Goal: Information Seeking & Learning: Learn about a topic

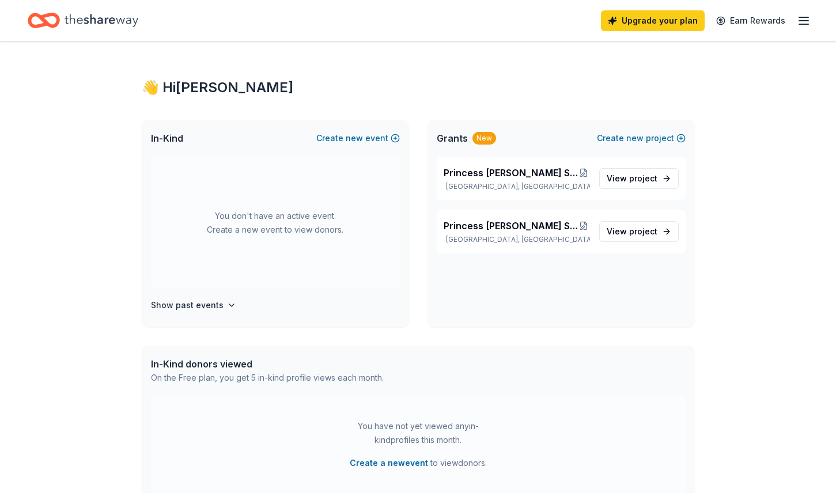
click at [806, 21] on icon "button" at bounding box center [803, 21] width 14 height 14
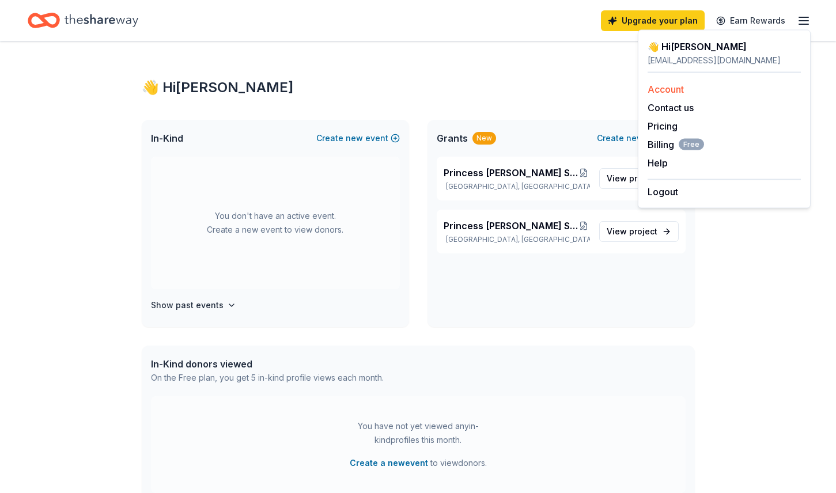
click at [659, 90] on link "Account" at bounding box center [665, 90] width 36 height 12
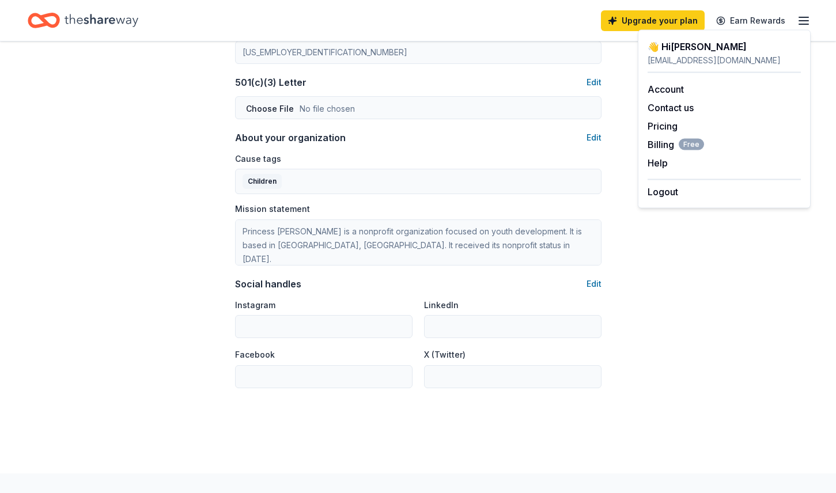
scroll to position [661, 0]
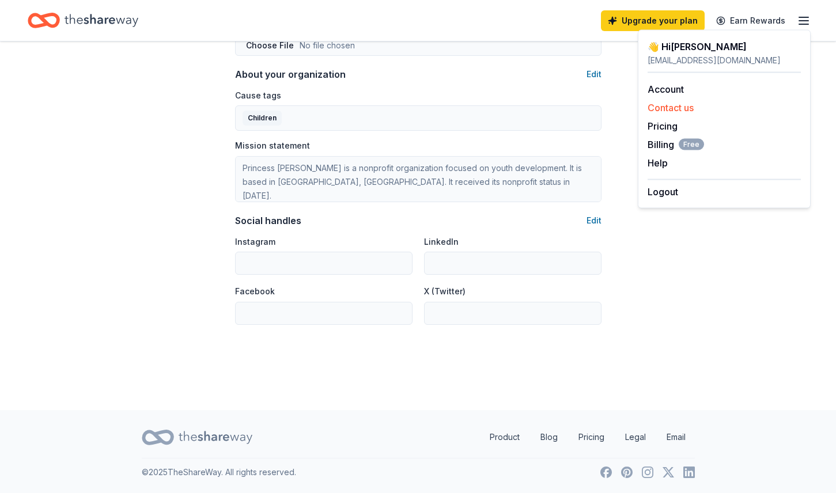
click at [681, 106] on button "Contact us" at bounding box center [670, 108] width 46 height 14
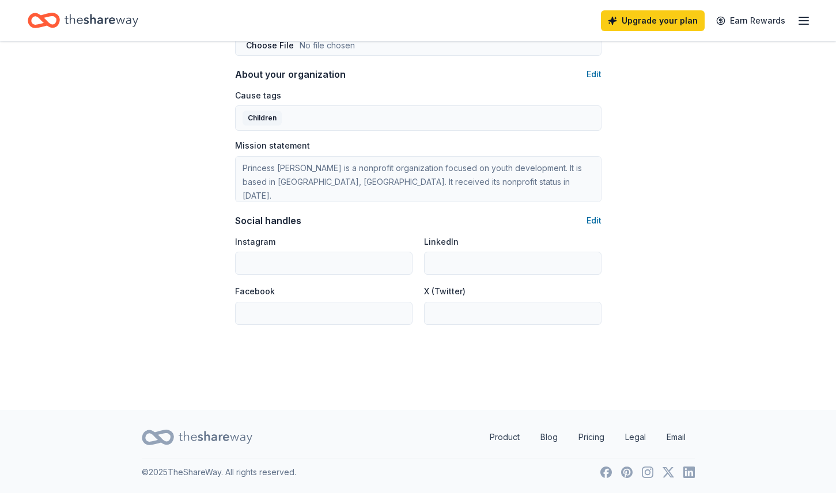
click at [811, 22] on div "Upgrade your plan Earn Rewards" at bounding box center [418, 20] width 836 height 41
click at [799, 21] on icon "button" at bounding box center [803, 21] width 14 height 14
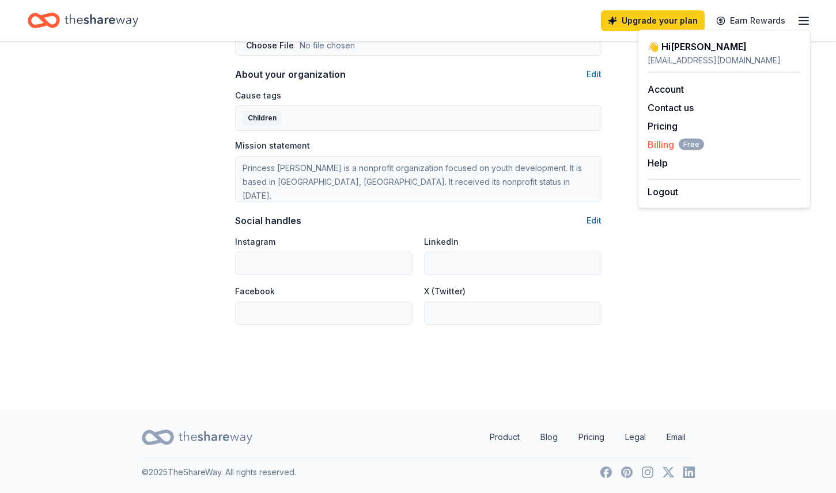
click at [663, 145] on span "Billing Free" at bounding box center [675, 145] width 56 height 14
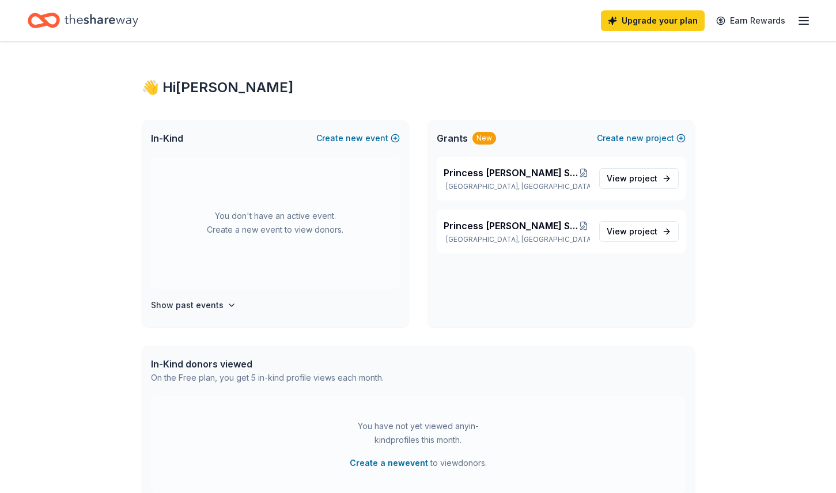
click at [817, 18] on div "Upgrade your plan Earn Rewards" at bounding box center [418, 20] width 836 height 41
click at [807, 18] on icon "button" at bounding box center [803, 21] width 14 height 14
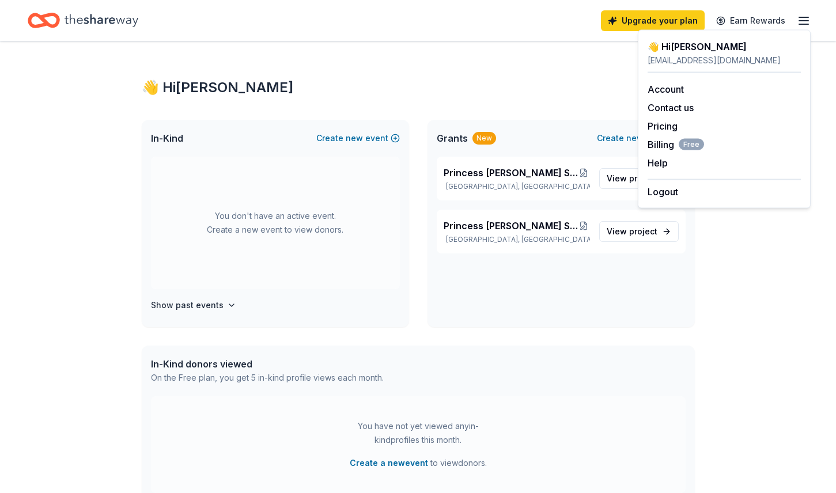
click at [65, 28] on icon "Home" at bounding box center [102, 21] width 74 height 24
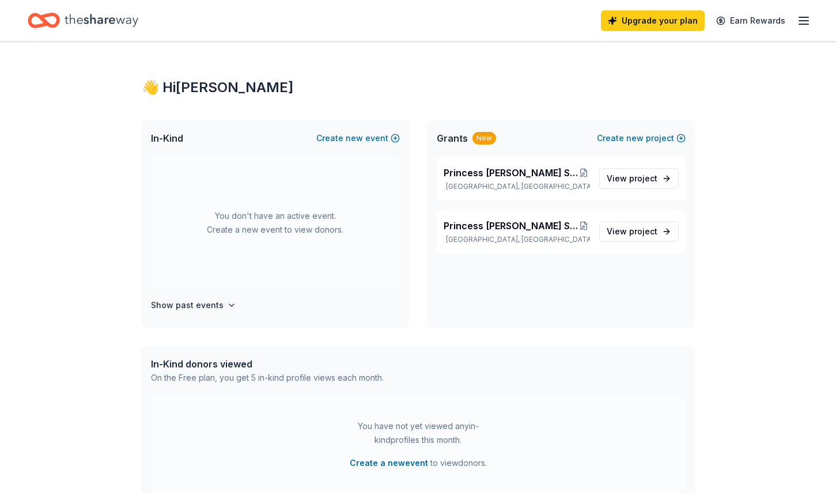
click at [65, 27] on icon "Home" at bounding box center [102, 21] width 74 height 24
click at [65, 22] on icon "Home" at bounding box center [102, 21] width 74 height 24
click at [636, 186] on link "View project" at bounding box center [638, 178] width 79 height 21
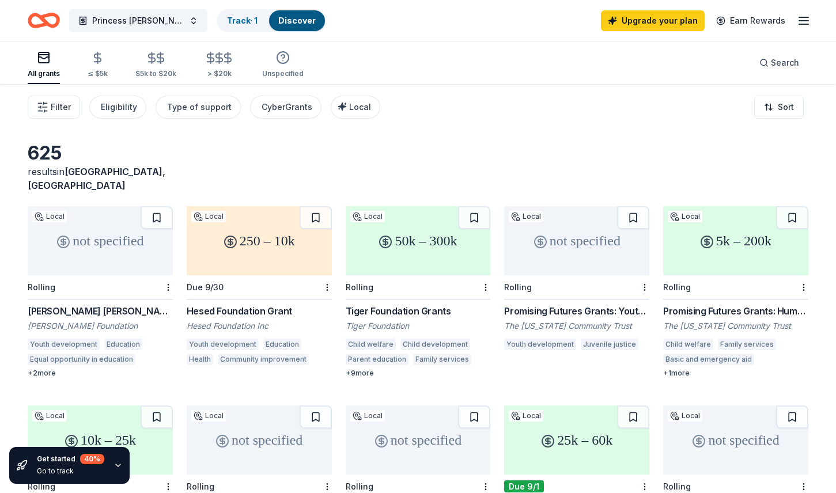
drag, startPoint x: 264, startPoint y: 244, endPoint x: 264, endPoint y: 237, distance: 7.5
click at [264, 245] on div "250 – 10k" at bounding box center [259, 240] width 145 height 69
click at [408, 242] on div "50k – 300k" at bounding box center [413, 240] width 143 height 69
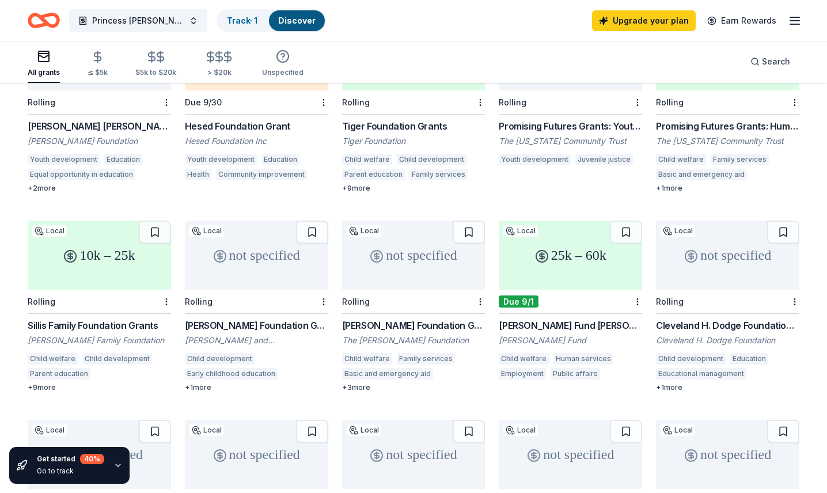
scroll to position [225, 0]
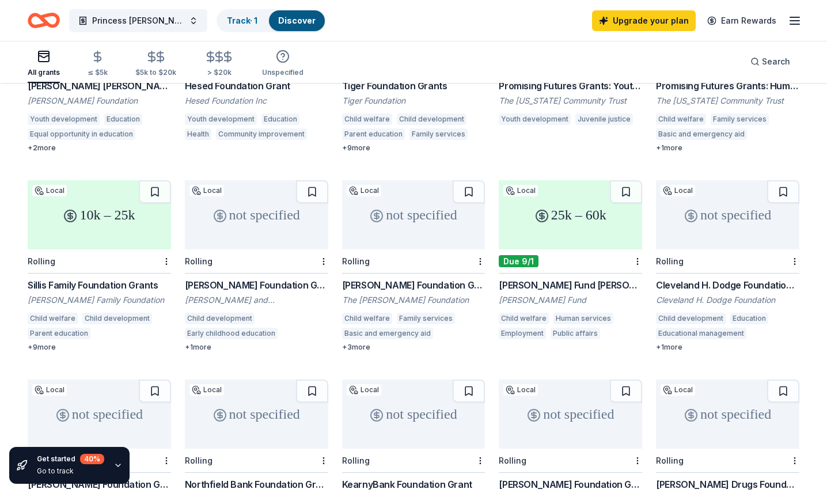
click at [573, 225] on div "25k – 60k" at bounding box center [570, 214] width 143 height 69
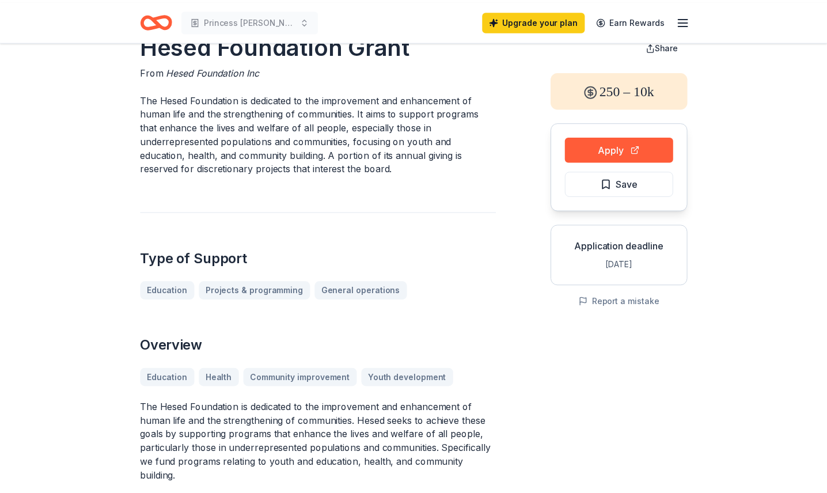
scroll to position [34, 0]
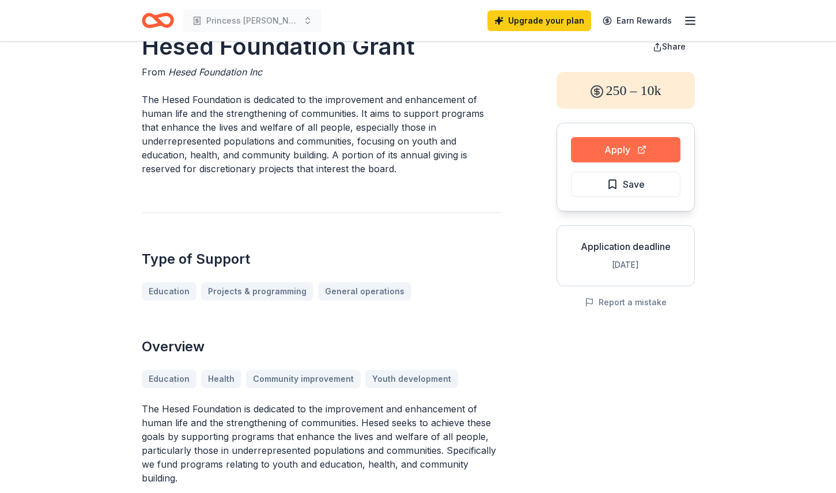
click at [583, 149] on button "Apply" at bounding box center [625, 149] width 109 height 25
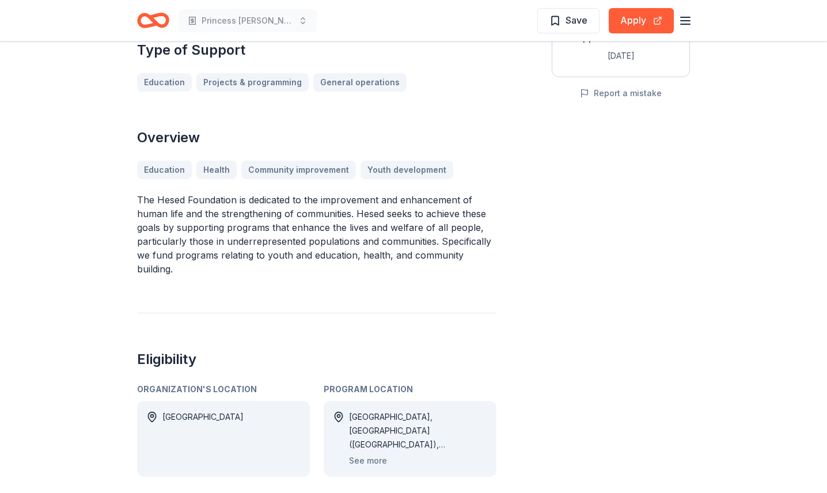
scroll to position [251, 0]
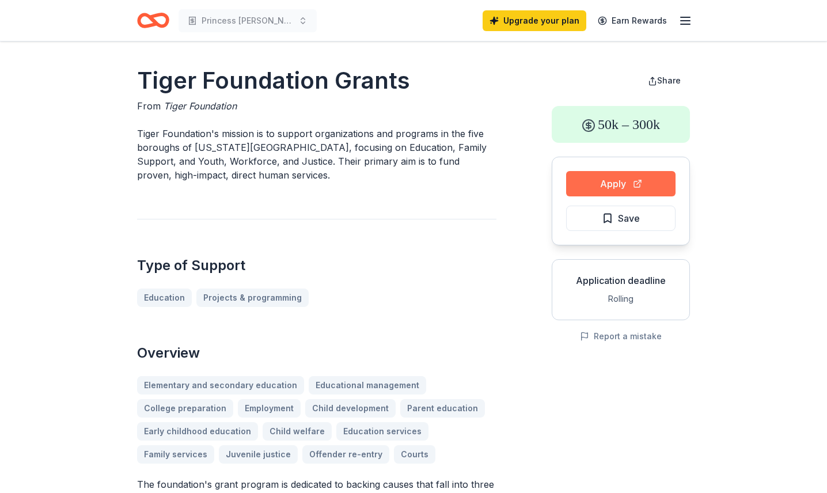
click at [598, 191] on button "Apply" at bounding box center [620, 183] width 109 height 25
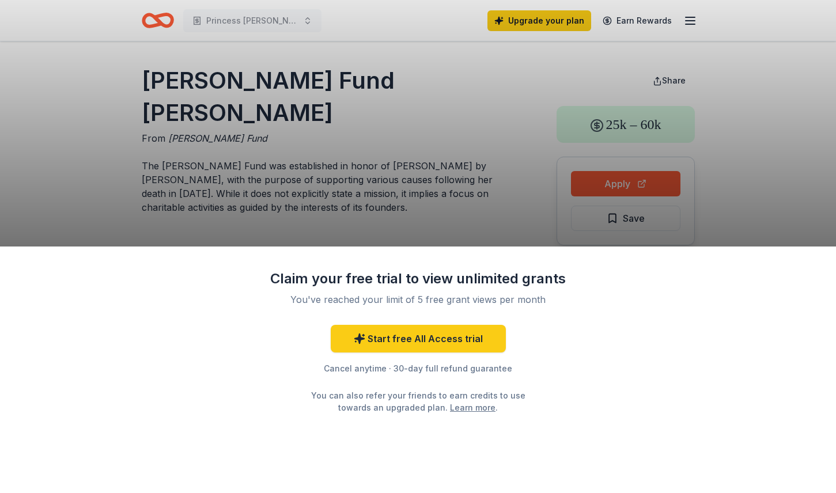
click at [537, 226] on div "Claim your free trial to view unlimited grants You've reached your limit of 5 f…" at bounding box center [418, 246] width 836 height 493
